Goal: Information Seeking & Learning: Find specific fact

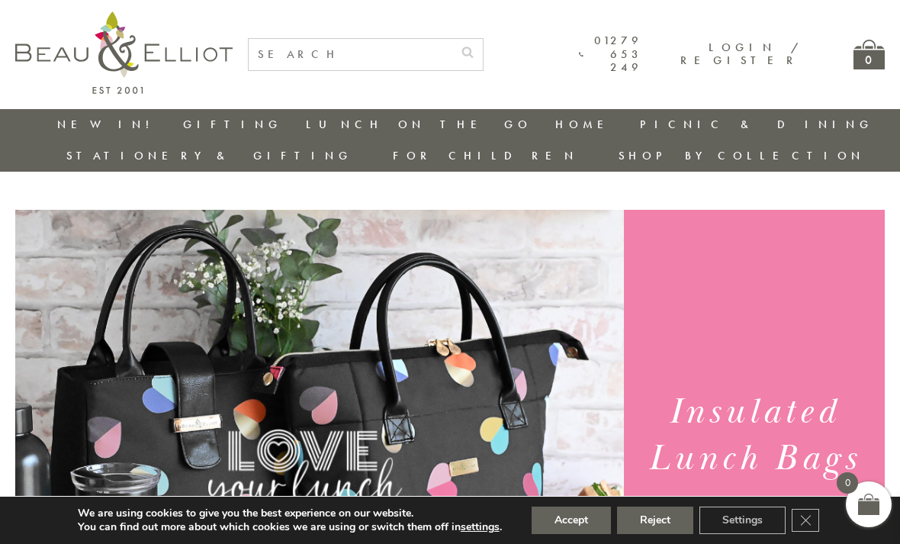
click at [263, 53] on input "text" at bounding box center [351, 54] width 204 height 31
type input "Real touch hydrangeas"
click at [483, 50] on button "submit" at bounding box center [467, 51] width 30 height 24
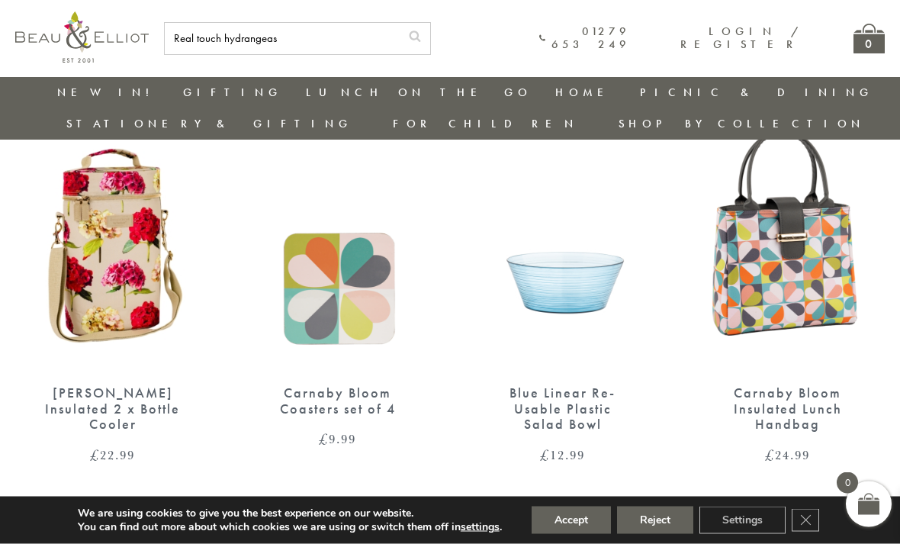
scroll to position [2941, 0]
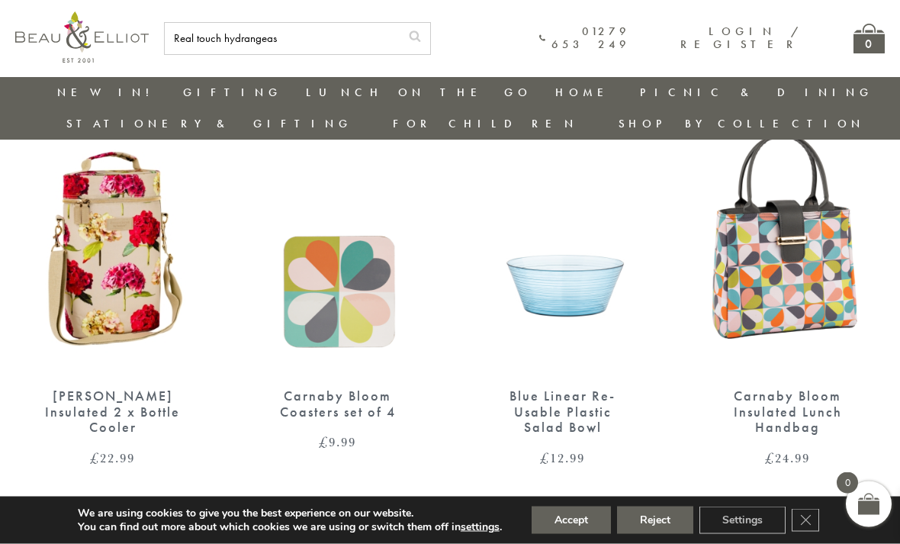
click at [284, 46] on input "Real touch hydrangeas" at bounding box center [282, 38] width 235 height 31
type input "R"
type input "Flowers"
click at [415, 34] on button "submit" at bounding box center [414, 35] width 30 height 24
